Goal: Information Seeking & Learning: Check status

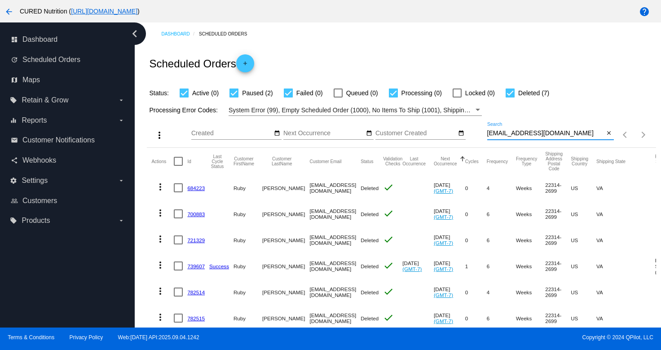
click at [513, 134] on input "[EMAIL_ADDRESS][DOMAIN_NAME]" at bounding box center [545, 133] width 117 height 7
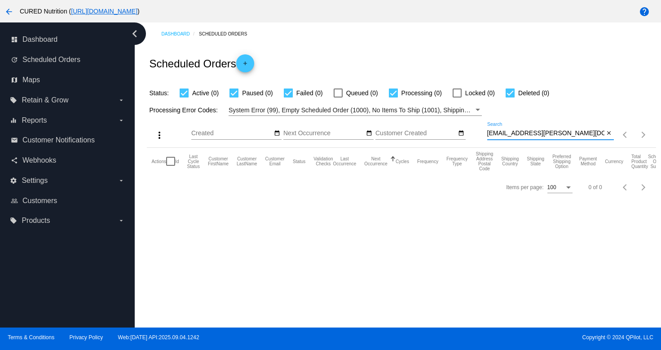
click at [525, 136] on input "[EMAIL_ADDRESS][PERSON_NAME][DOMAIN_NAME]" at bounding box center [545, 133] width 117 height 7
paste input "[EMAIL_ADDRESS][PERSON_NAME][DOMAIN_NAME]"
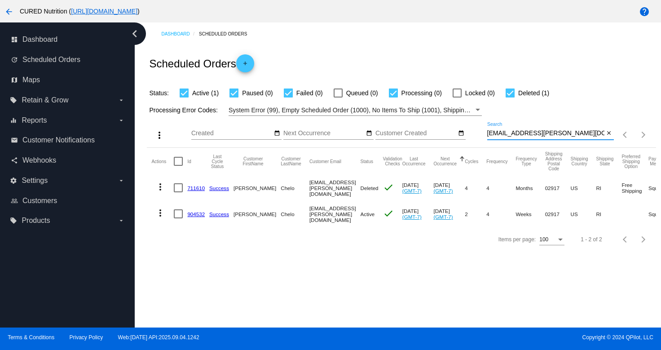
type input "[EMAIL_ADDRESS][PERSON_NAME][DOMAIN_NAME]"
click at [195, 213] on link "904532" at bounding box center [196, 214] width 18 height 6
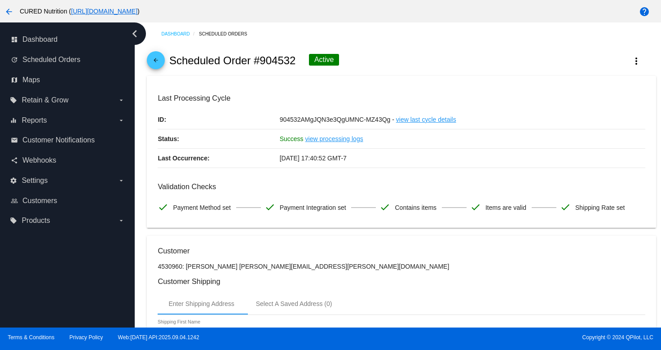
drag, startPoint x: 223, startPoint y: 269, endPoint x: 269, endPoint y: 268, distance: 46.7
click at [269, 268] on p "4530960: [PERSON_NAME] [PERSON_NAME][EMAIL_ADDRESS][PERSON_NAME][DOMAIN_NAME]" at bounding box center [401, 266] width 487 height 7
copy p "[EMAIL_ADDRESS][PERSON_NAME][DOMAIN_NAME]"
click at [157, 62] on mat-icon "arrow_back" at bounding box center [155, 62] width 11 height 11
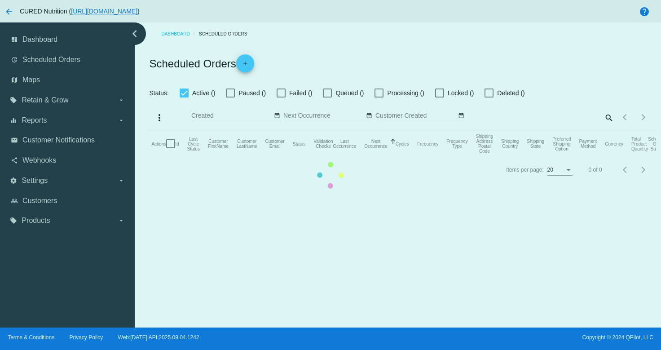
checkbox input "true"
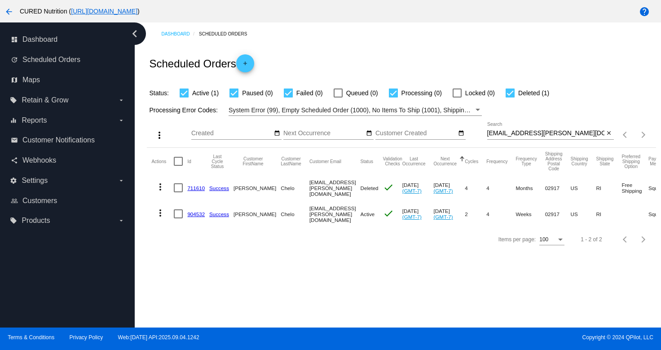
click at [530, 132] on input "[EMAIL_ADDRESS][PERSON_NAME][DOMAIN_NAME]" at bounding box center [545, 133] width 117 height 7
paste input "[EMAIL_ADDRESS][DOMAIN_NAME]"
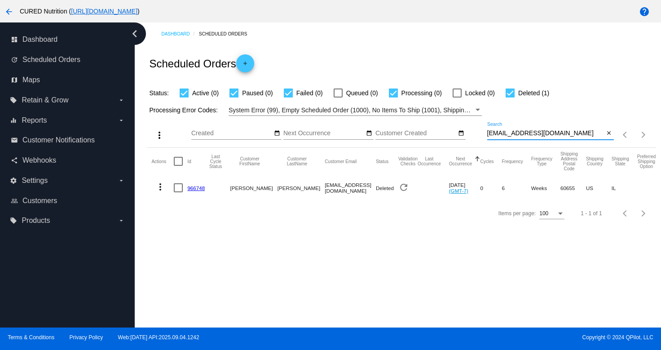
type input "[EMAIL_ADDRESS][DOMAIN_NAME]"
